Goal: Task Accomplishment & Management: Use online tool/utility

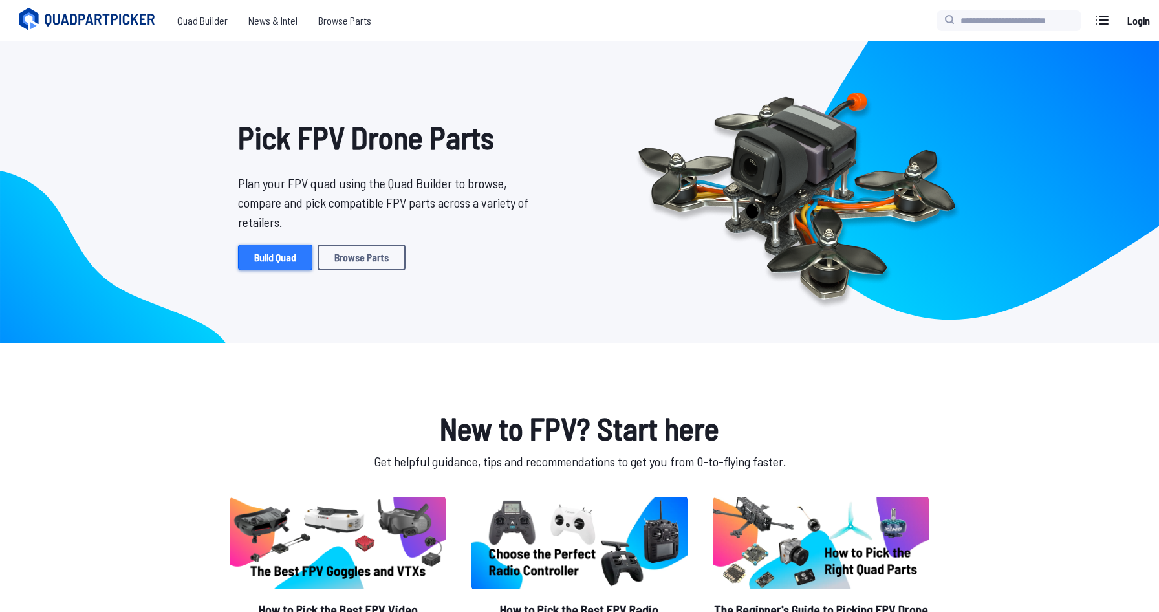
click at [265, 252] on link "Build Quad" at bounding box center [275, 257] width 74 height 26
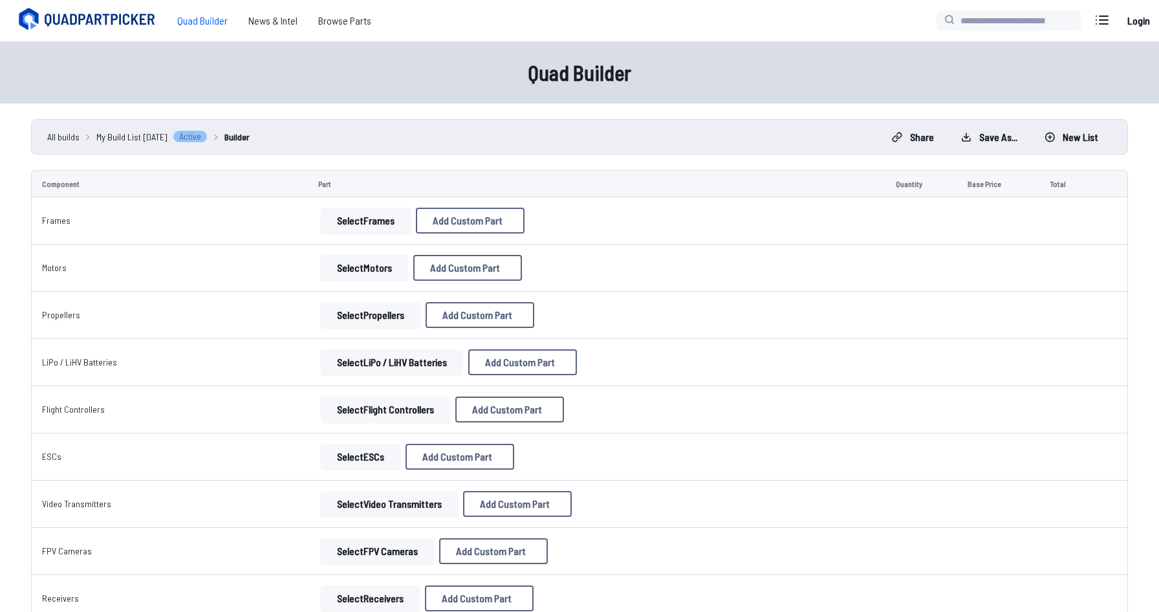
click at [373, 226] on button "Select Frames" at bounding box center [366, 221] width 90 height 26
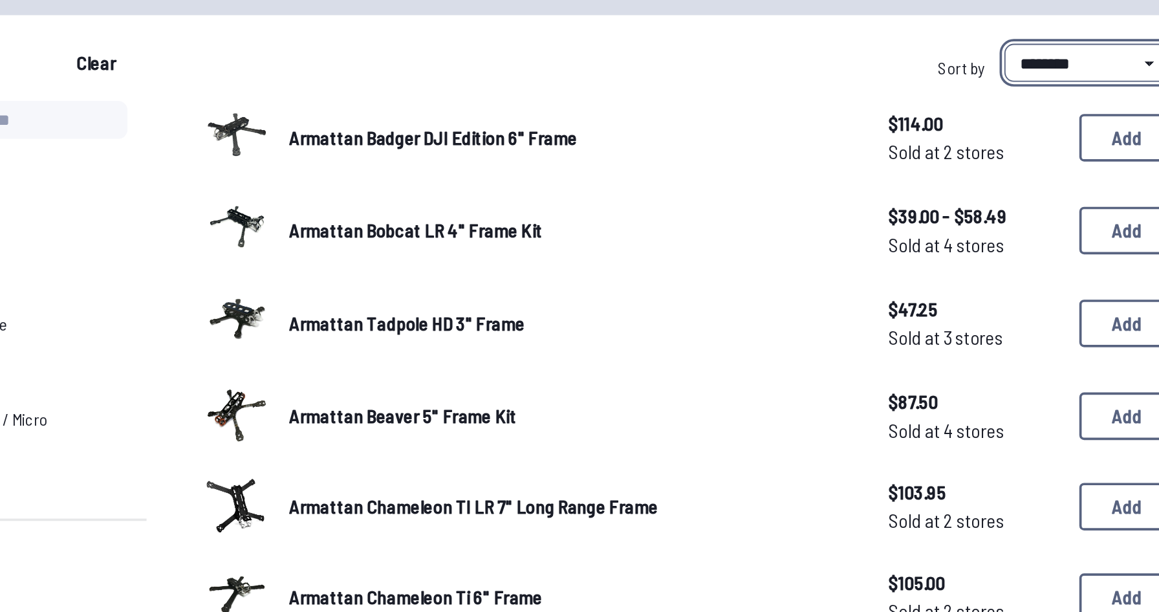
select select "**********"
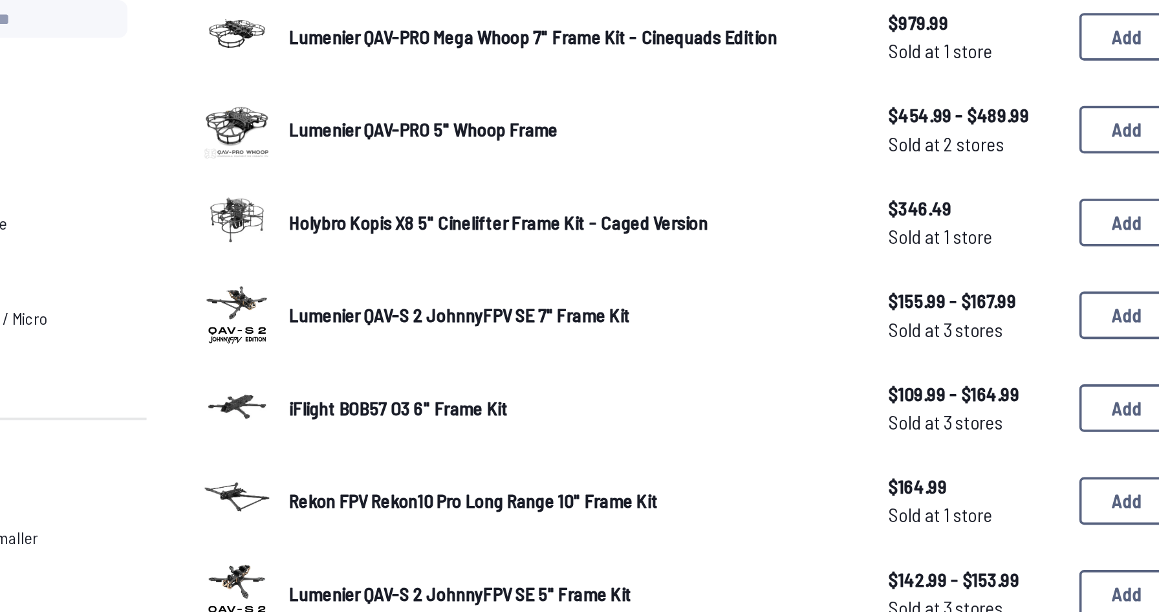
scroll to position [4, 0]
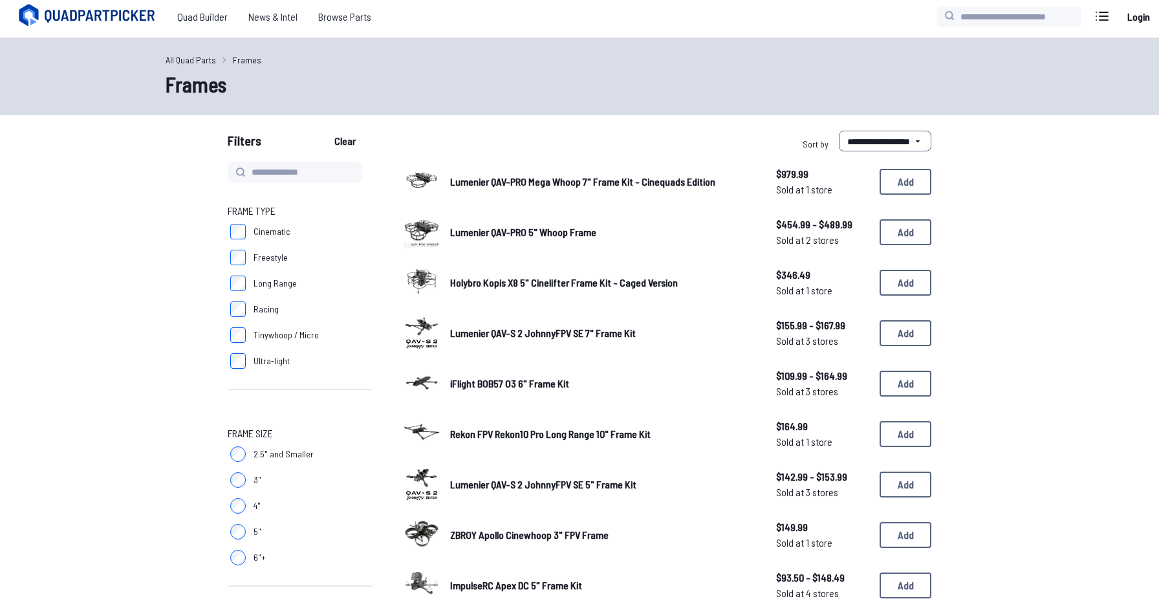
click at [277, 287] on span "Long Range" at bounding box center [275, 283] width 43 height 13
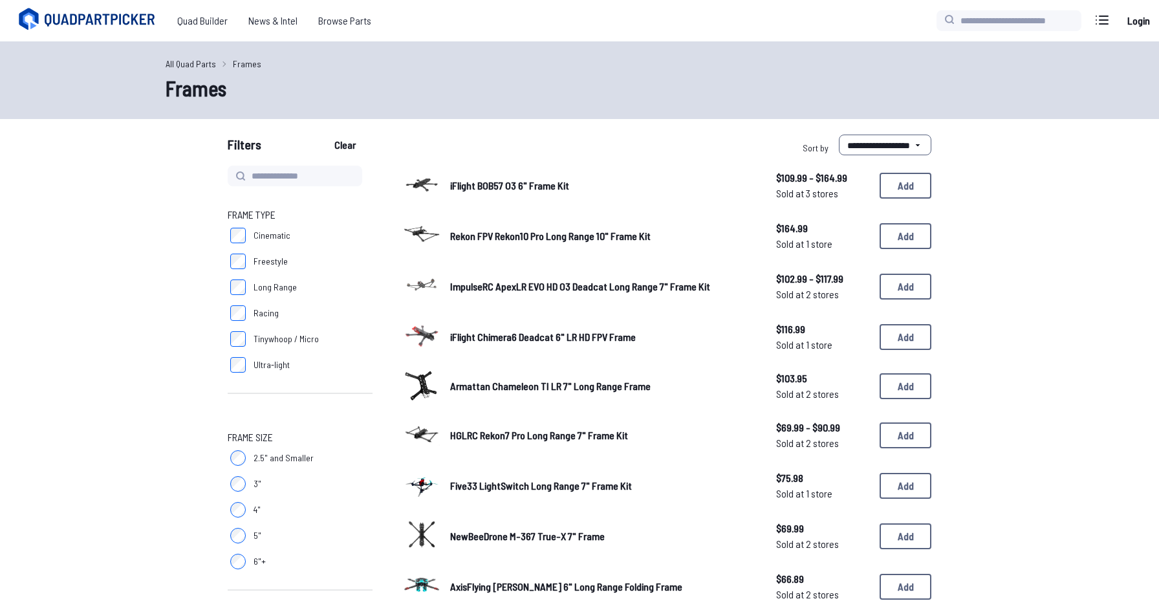
click at [530, 188] on span "iFlight BOB57 O3 6" Frame Kit" at bounding box center [509, 185] width 119 height 12
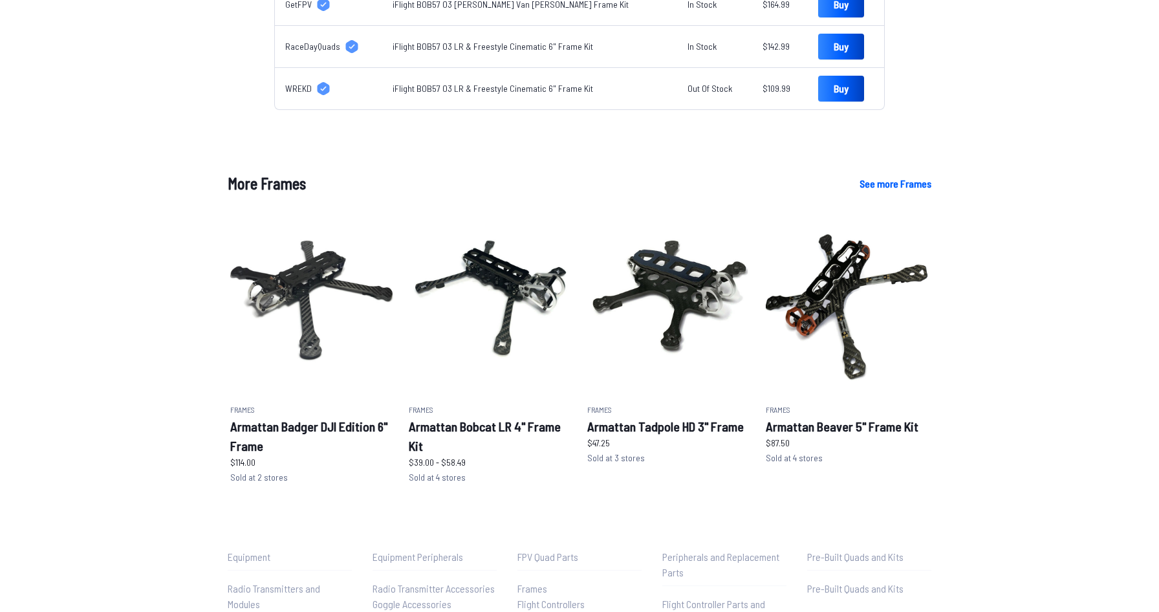
scroll to position [637, 0]
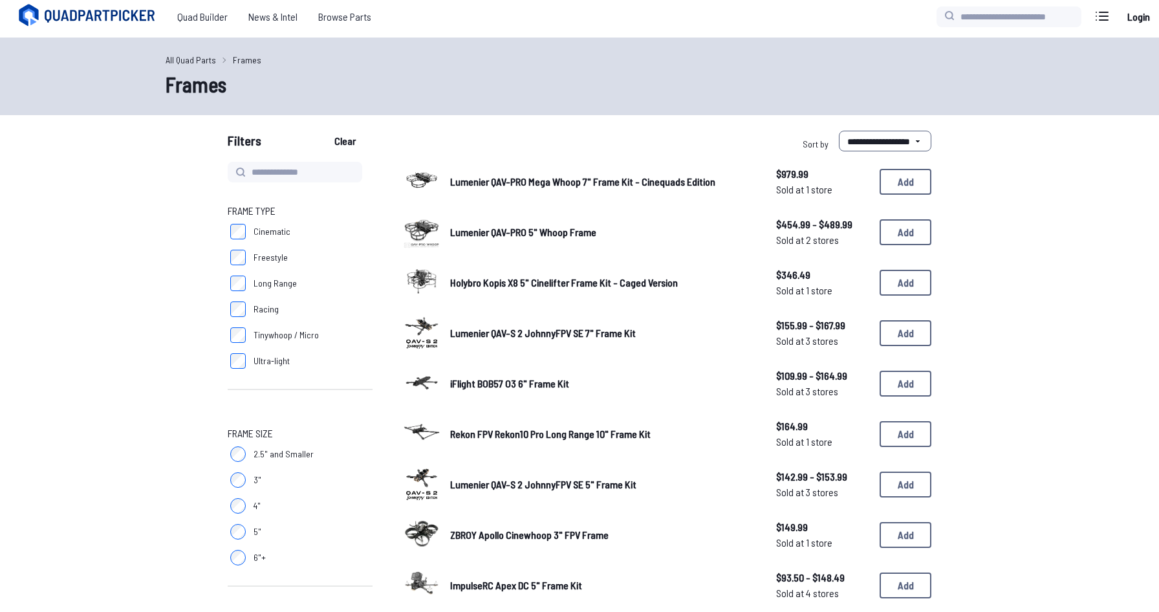
select select "********"
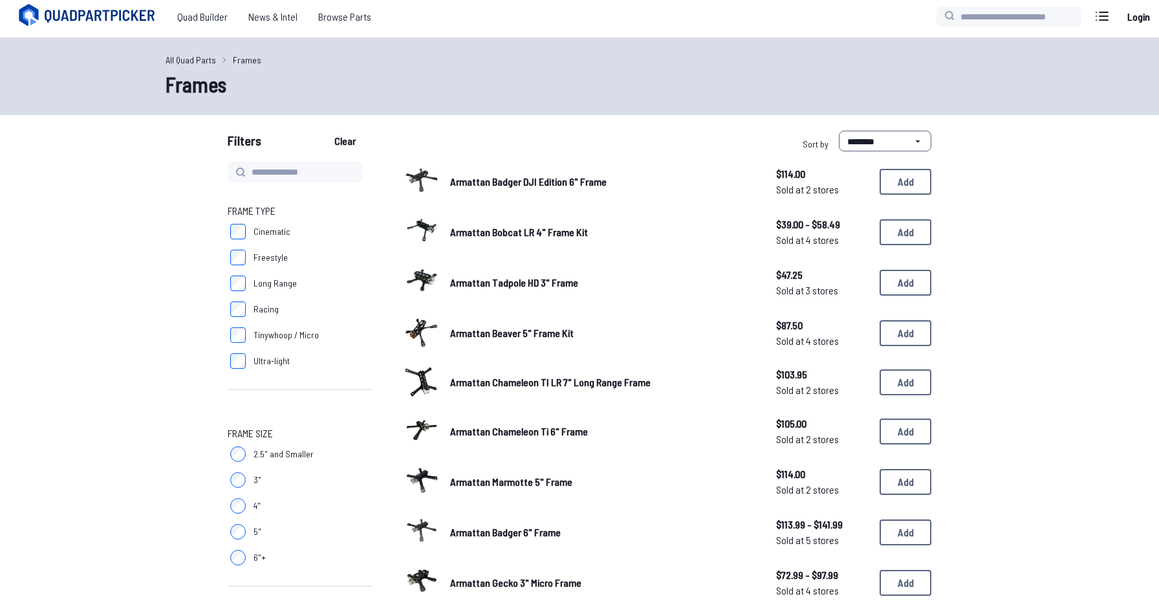
scroll to position [2, 0]
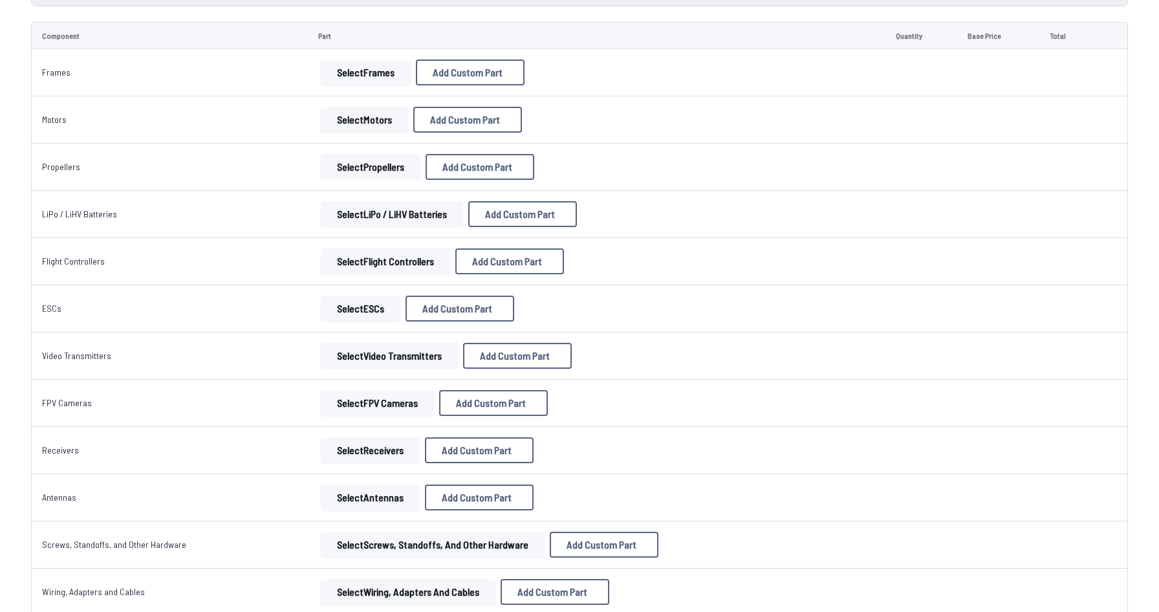
scroll to position [157, 0]
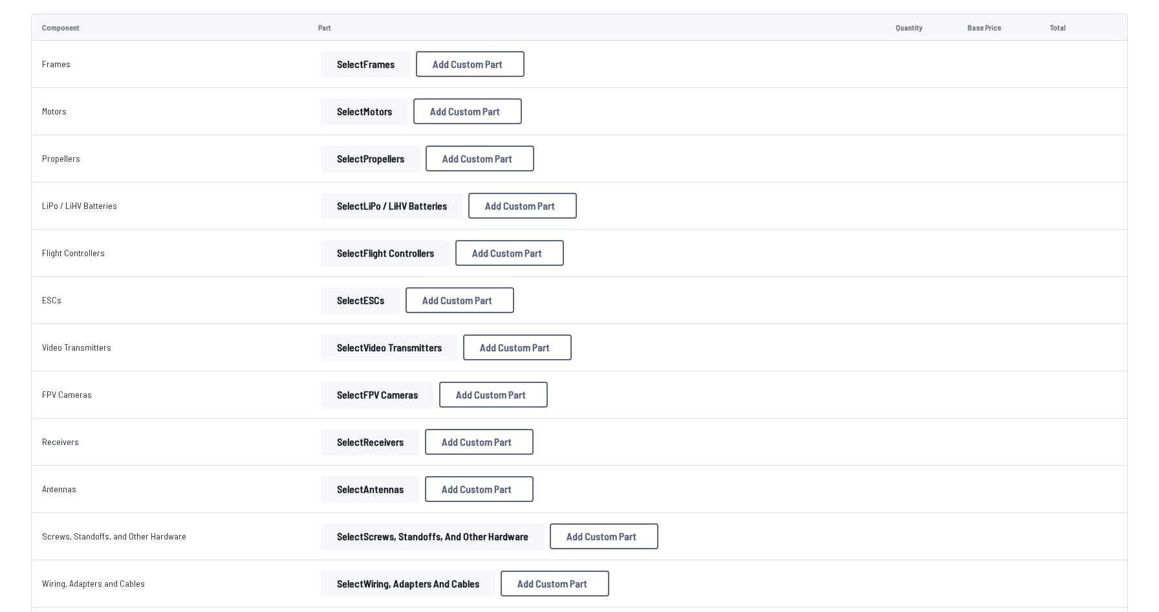
click at [351, 254] on button "Select Flight Controllers" at bounding box center [385, 253] width 129 height 26
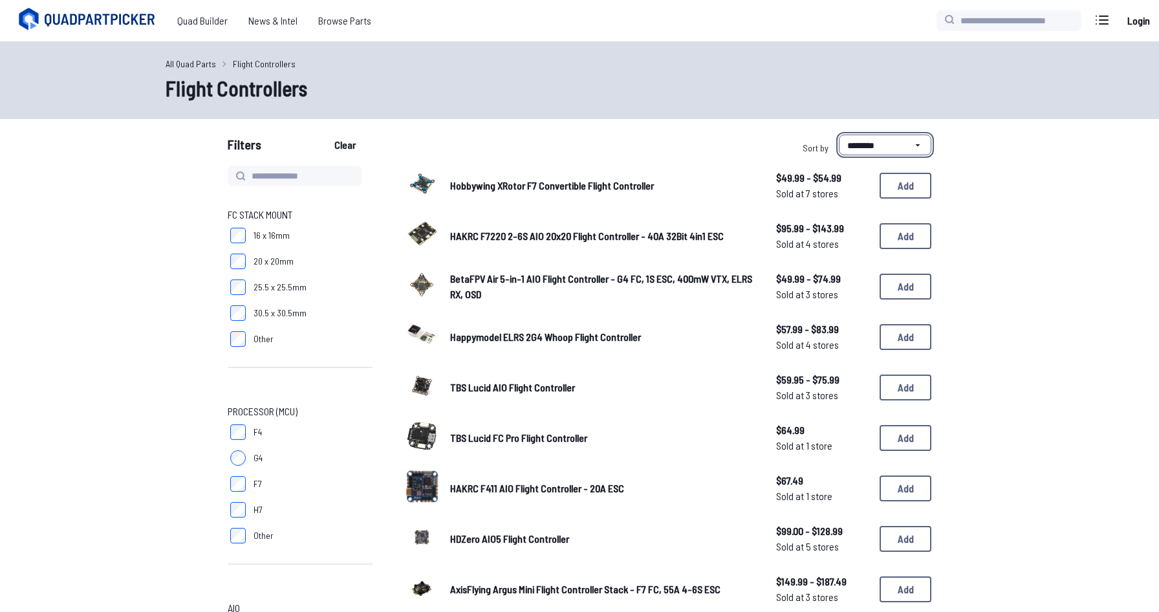
select select "**********"
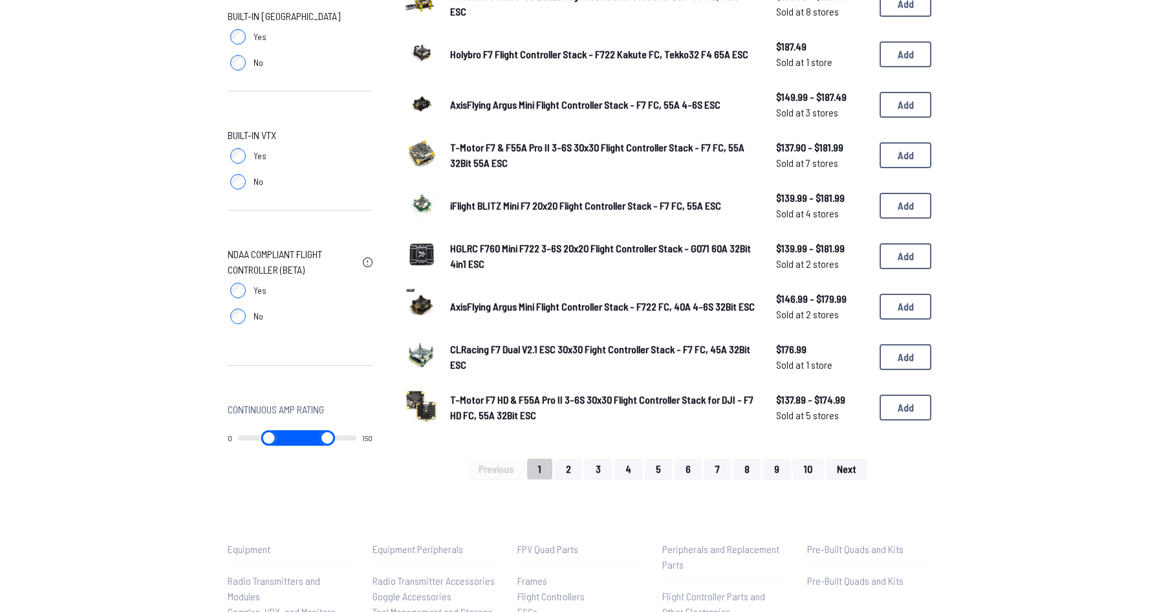
scroll to position [738, 0]
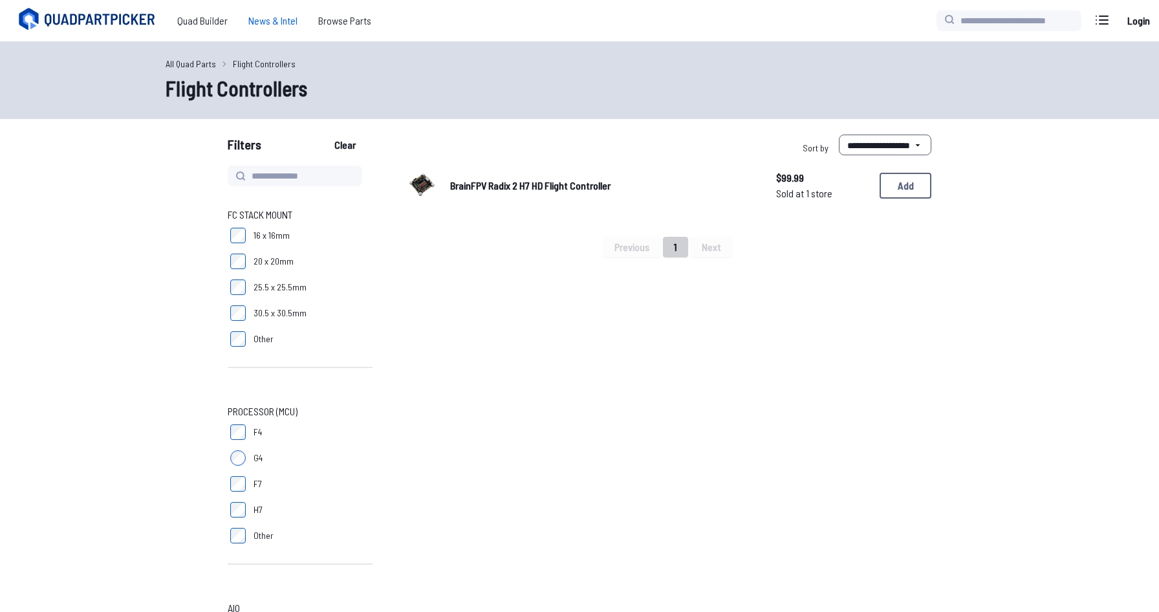
scroll to position [738, 0]
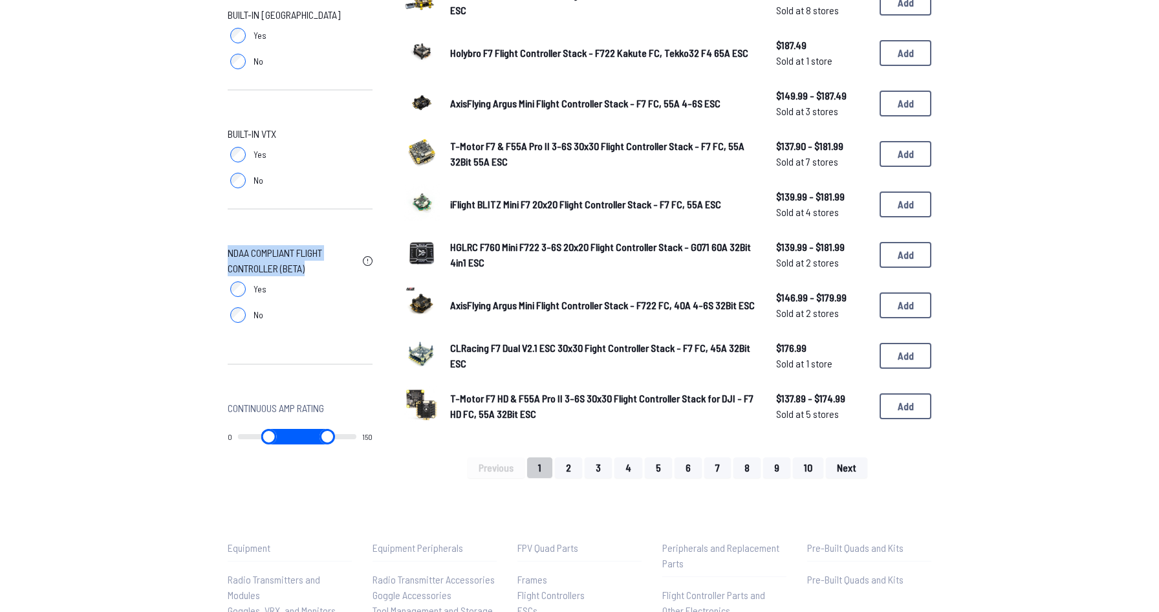
drag, startPoint x: 228, startPoint y: 255, endPoint x: 311, endPoint y: 272, distance: 85.1
click at [311, 272] on span "NDAA Compliant Flight Controller (Beta)" at bounding box center [293, 260] width 130 height 31
copy span "NDAA Compliant Flight Controller (Beta)"
